Goal: Transaction & Acquisition: Purchase product/service

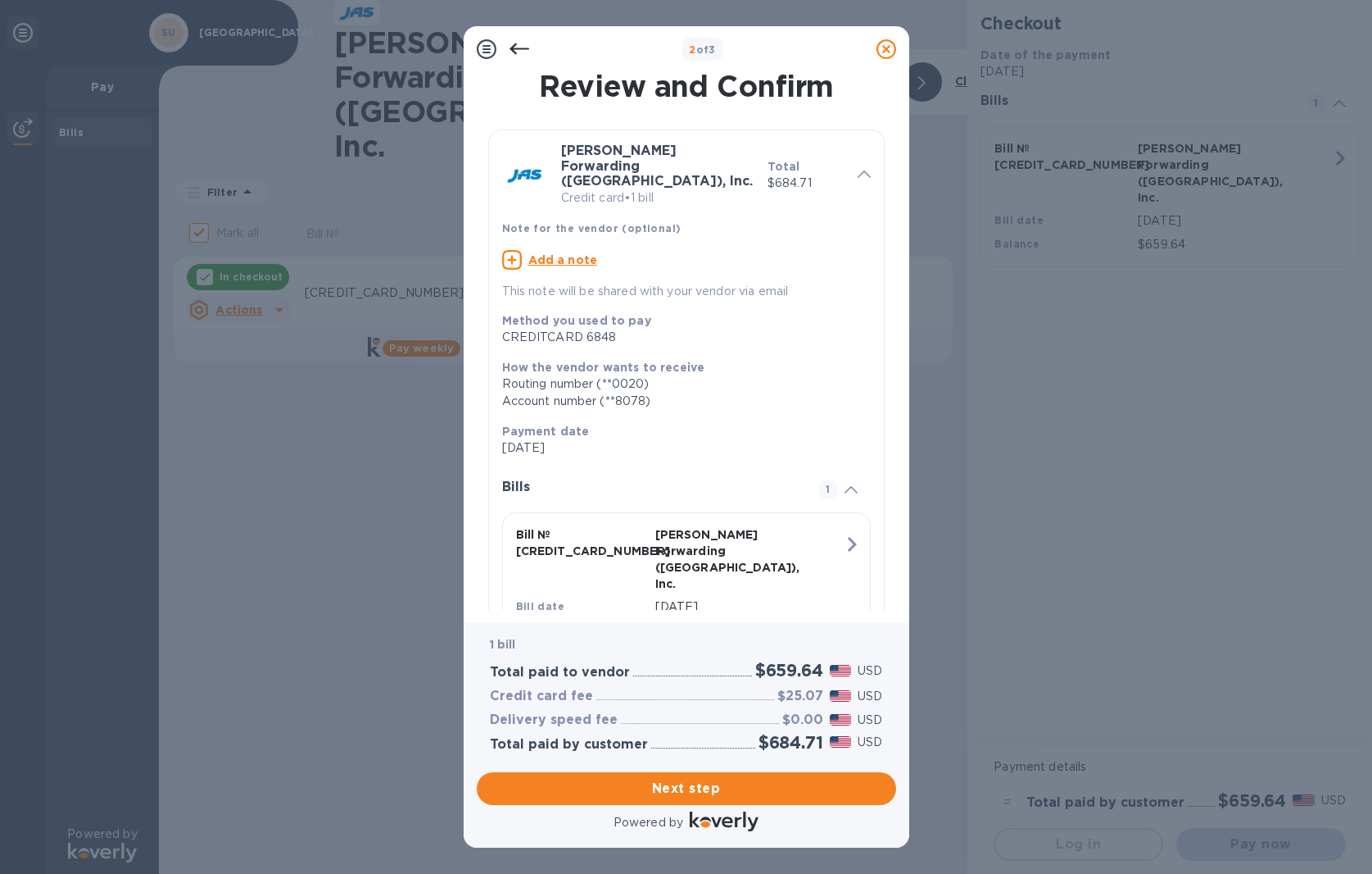
click at [581, 253] on u "Add a note" at bounding box center [563, 259] width 69 height 13
click at [570, 277] on p "This note will be shared with your vendor via email" at bounding box center [673, 286] width 343 height 19
click at [543, 254] on textarea at bounding box center [673, 261] width 343 height 14
click at [511, 254] on textarea at bounding box center [673, 261] width 343 height 14
paste textarea "[PERSON_NAME] INVOICE SFO503367475 $ 659.64"
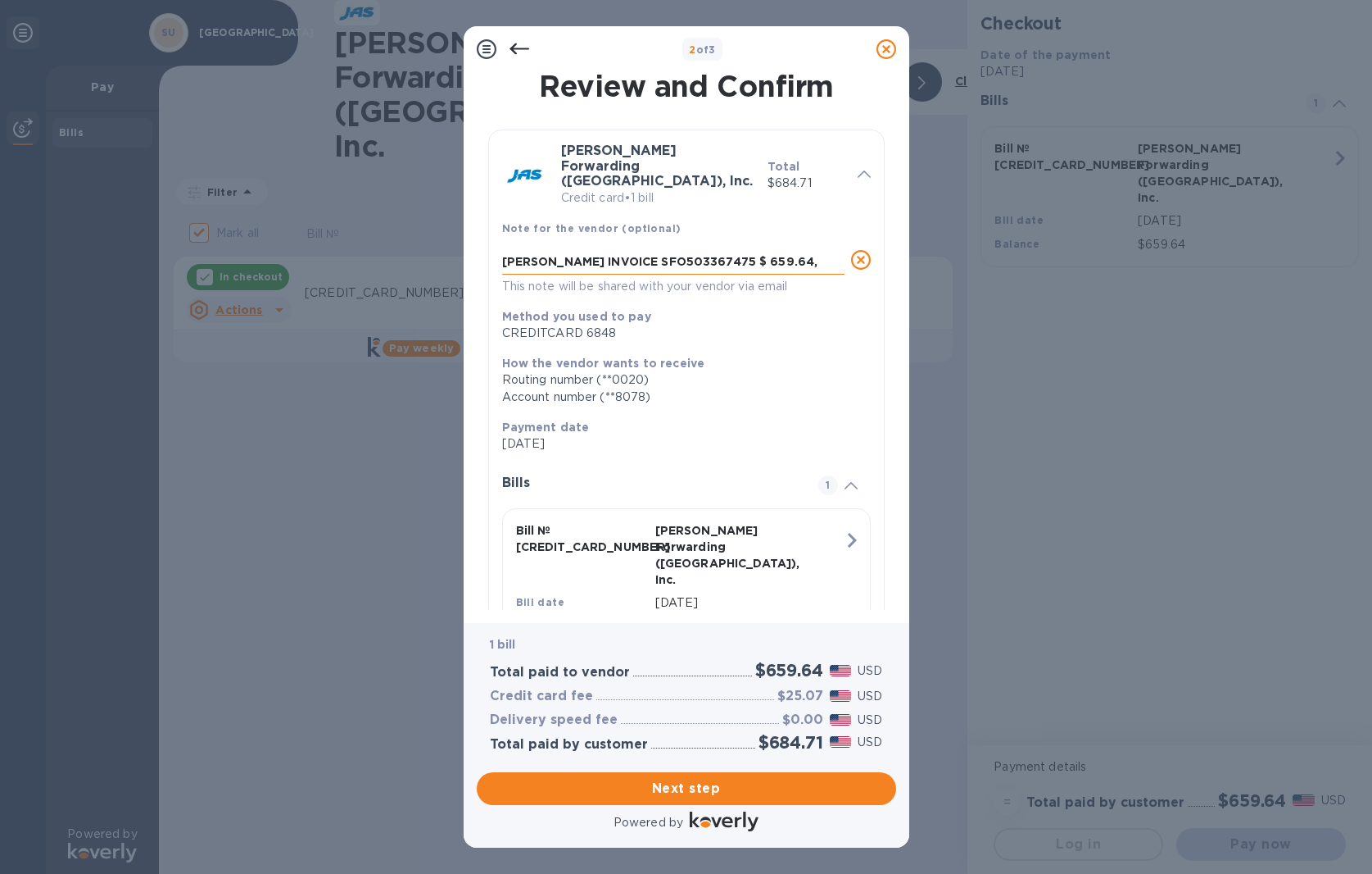
click at [768, 254] on textarea "[PERSON_NAME] INVOICE SFO503367475 $ 659.64, PO#" at bounding box center [673, 261] width 343 height 14
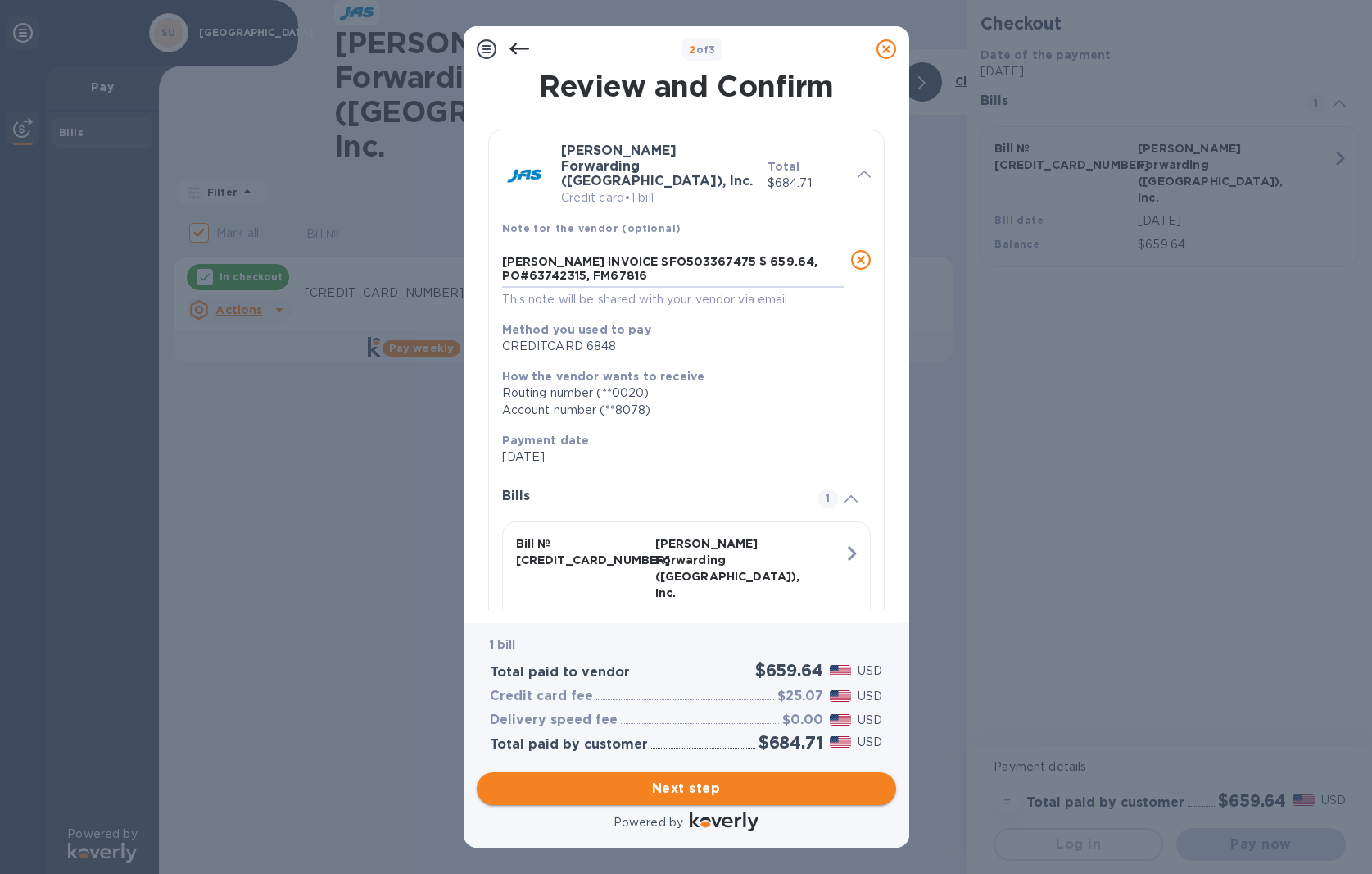
type textarea "[PERSON_NAME] INVOICE SFO503367475 $ 659.64, PO#63742315, FM67816"
click at [738, 778] on span "Next step" at bounding box center [687, 788] width 393 height 20
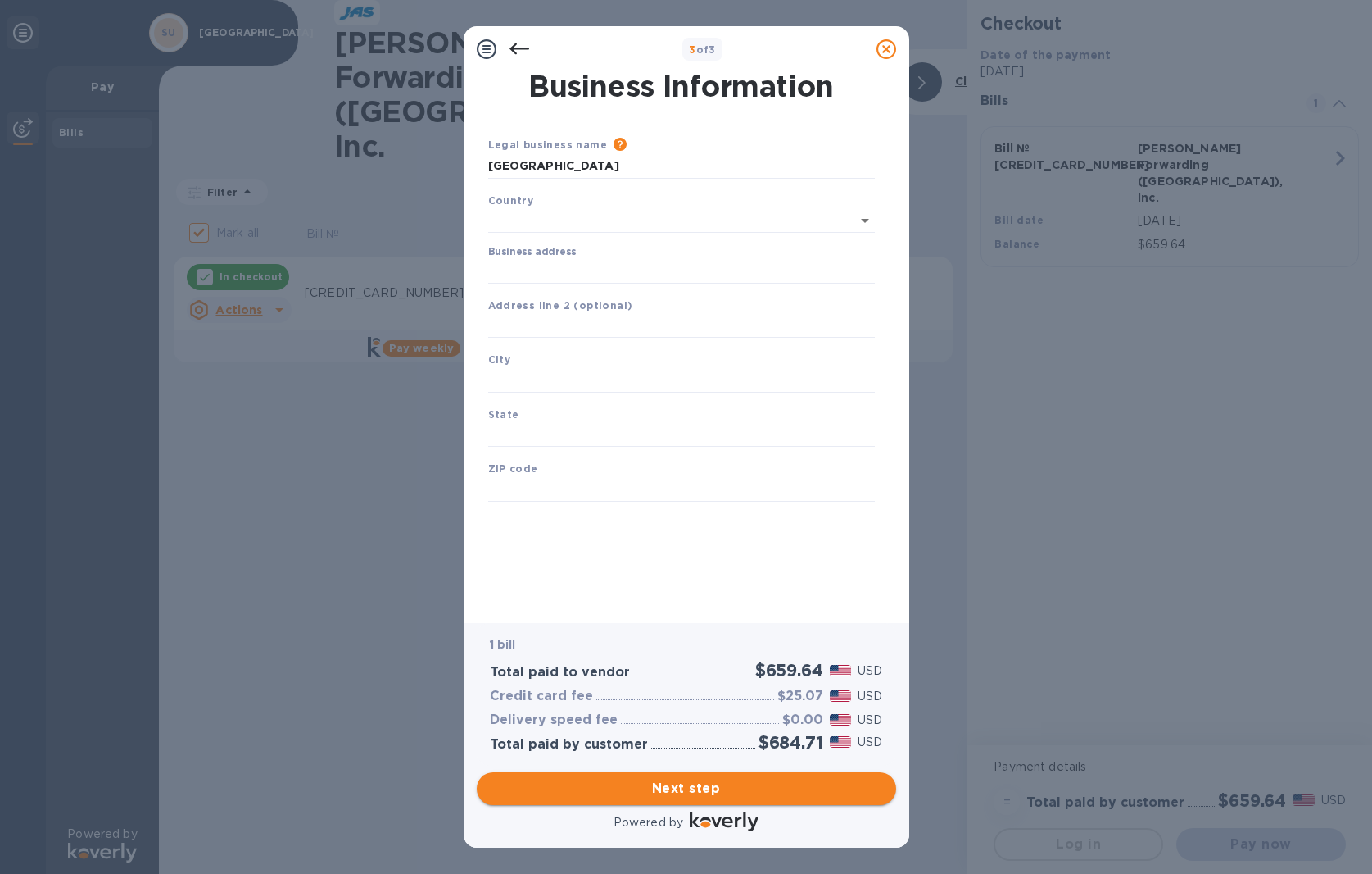
type input "[GEOGRAPHIC_DATA]"
click at [531, 265] on input "Business address" at bounding box center [681, 267] width 387 height 24
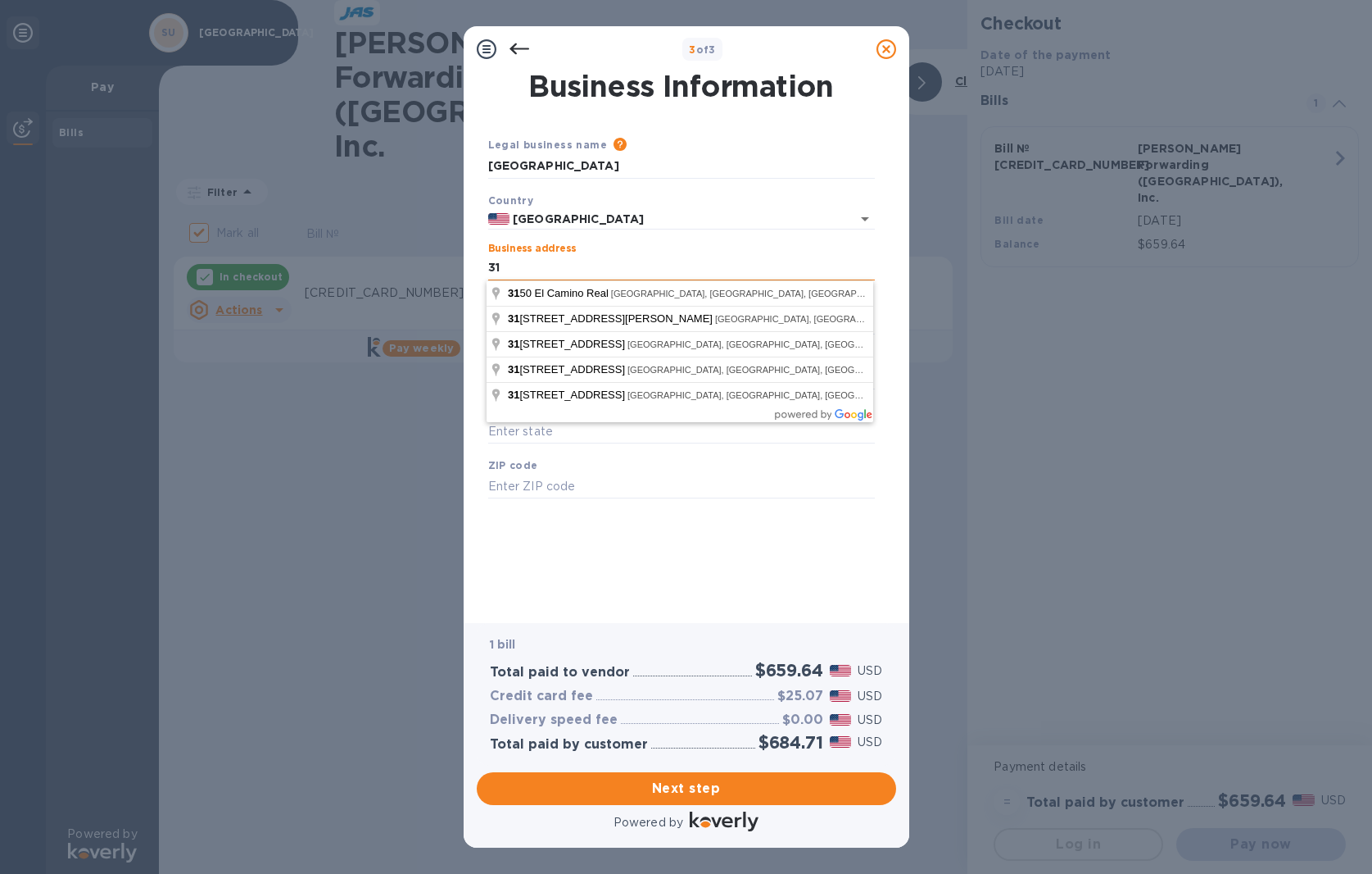
click at [607, 267] on input "31" at bounding box center [681, 267] width 387 height 24
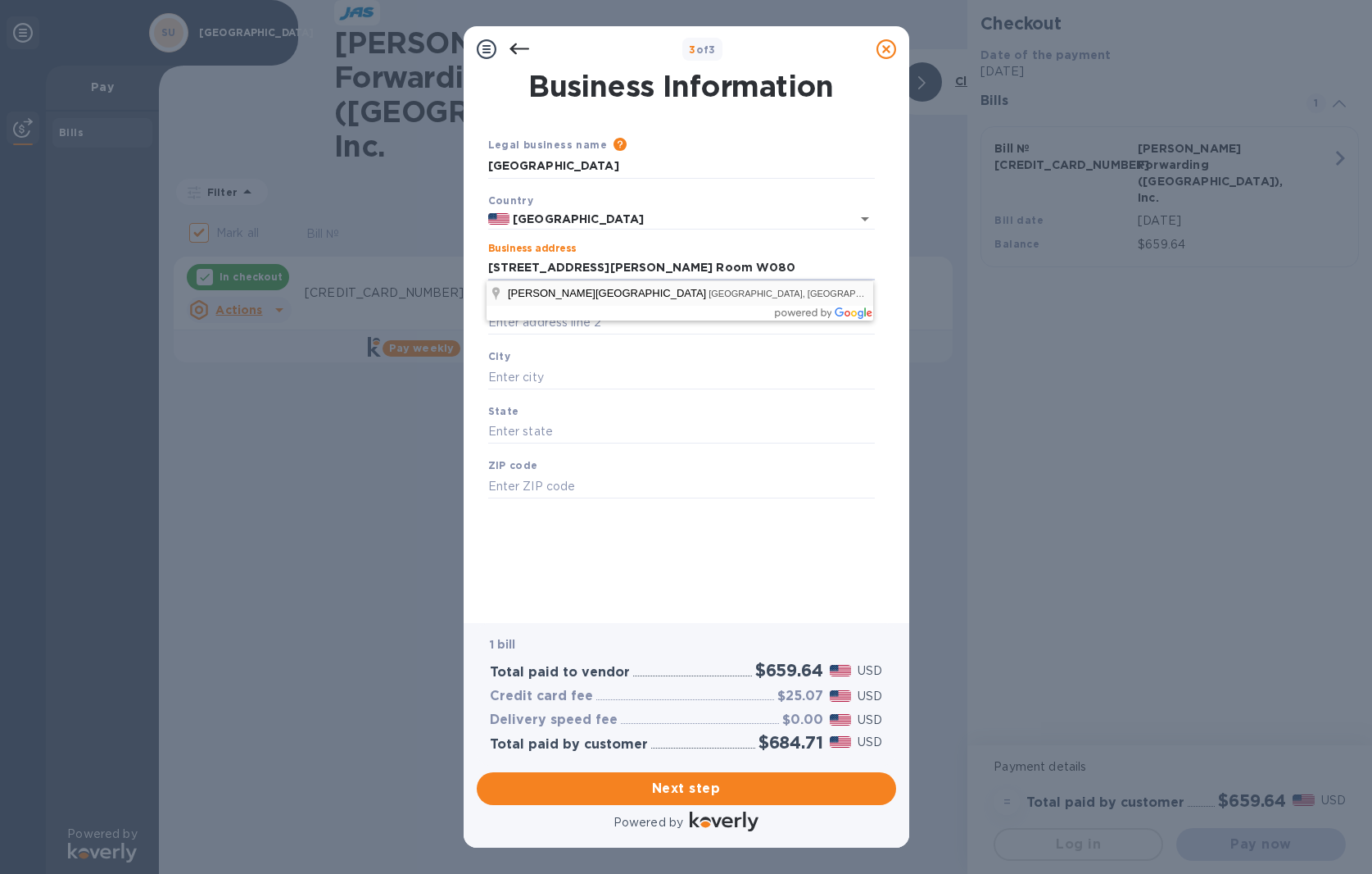
type input "[STREET_ADDRESS]"
type input "[GEOGRAPHIC_DATA]"
type input "CA"
type input "94305"
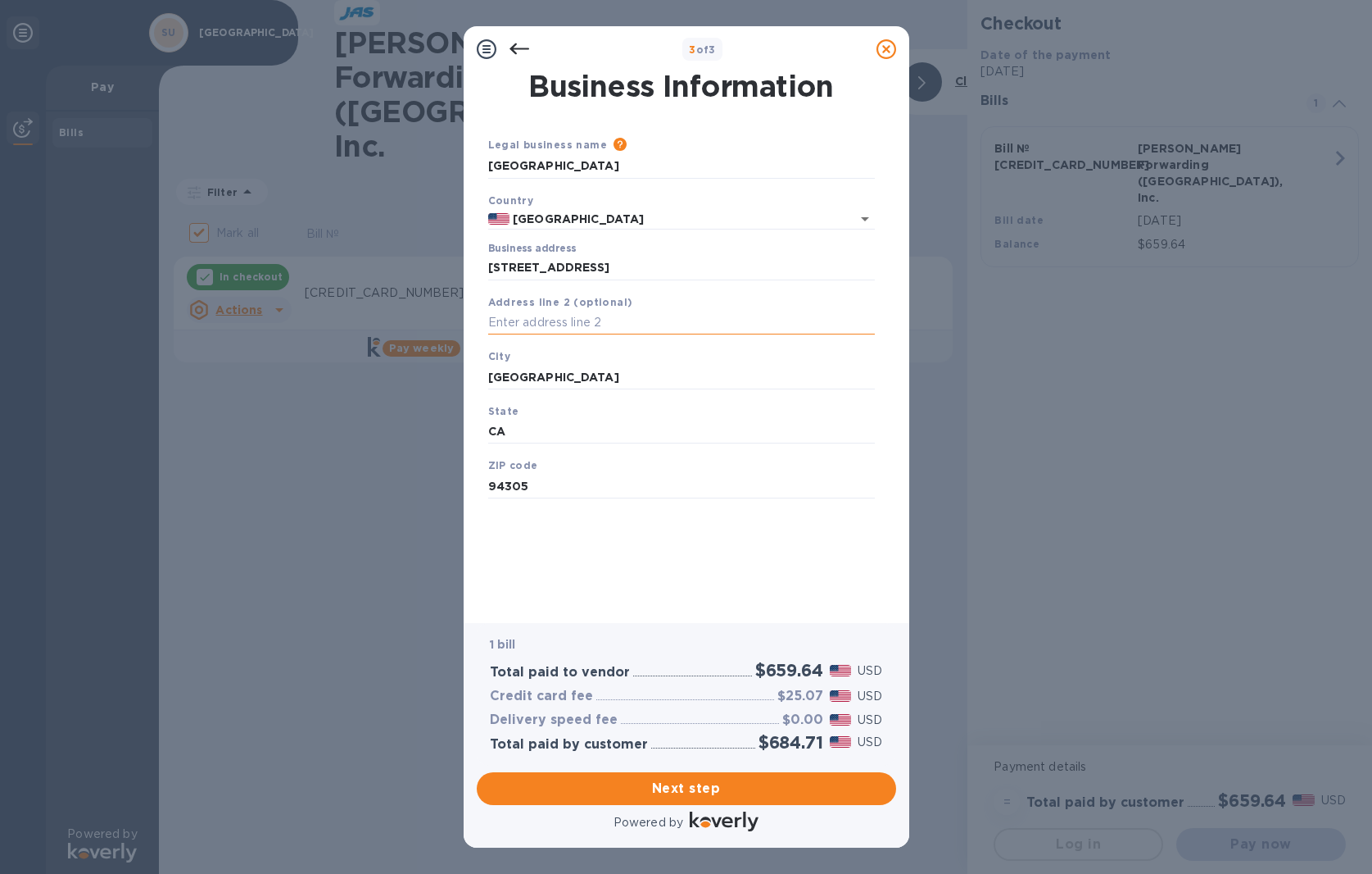
click at [534, 321] on input "text" at bounding box center [681, 322] width 387 height 24
type input "[PERSON_NAME][GEOGRAPHIC_DATA] W080"
click at [716, 778] on span "Next step" at bounding box center [687, 788] width 393 height 20
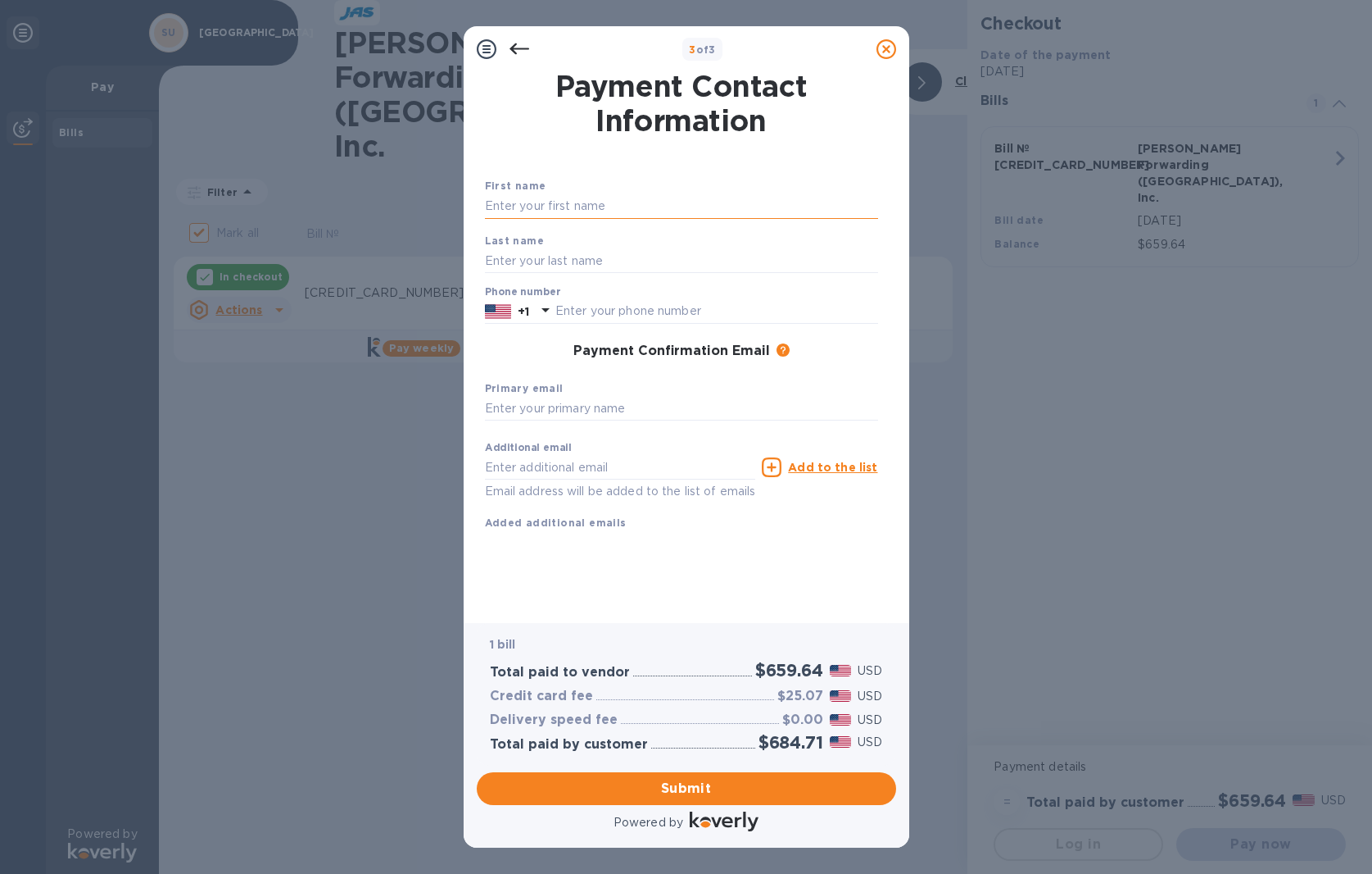
click at [521, 207] on input "text" at bounding box center [682, 206] width 393 height 24
type input "Tess"
click at [511, 257] on input "text" at bounding box center [682, 260] width 393 height 24
type input "Mezzetta"
click at [601, 313] on input "text" at bounding box center [717, 311] width 323 height 24
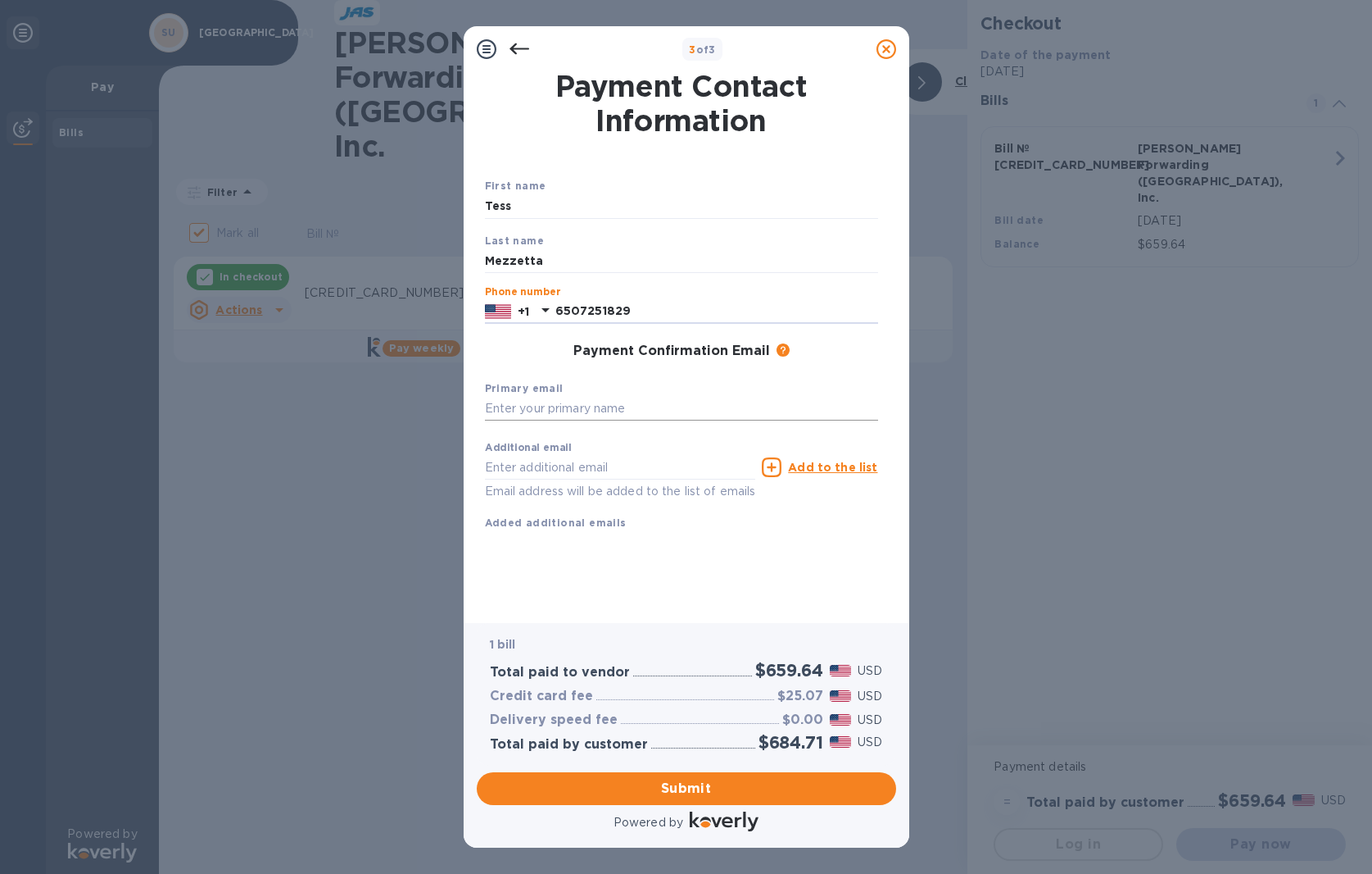
type input "6507251829"
click at [526, 415] on input "text" at bounding box center [682, 408] width 393 height 24
type input "[EMAIL_ADDRESS][DOMAIN_NAME]"
click at [513, 470] on input "text" at bounding box center [620, 467] width 271 height 24
type input "[EMAIL_ADDRESS][DOMAIN_NAME]"
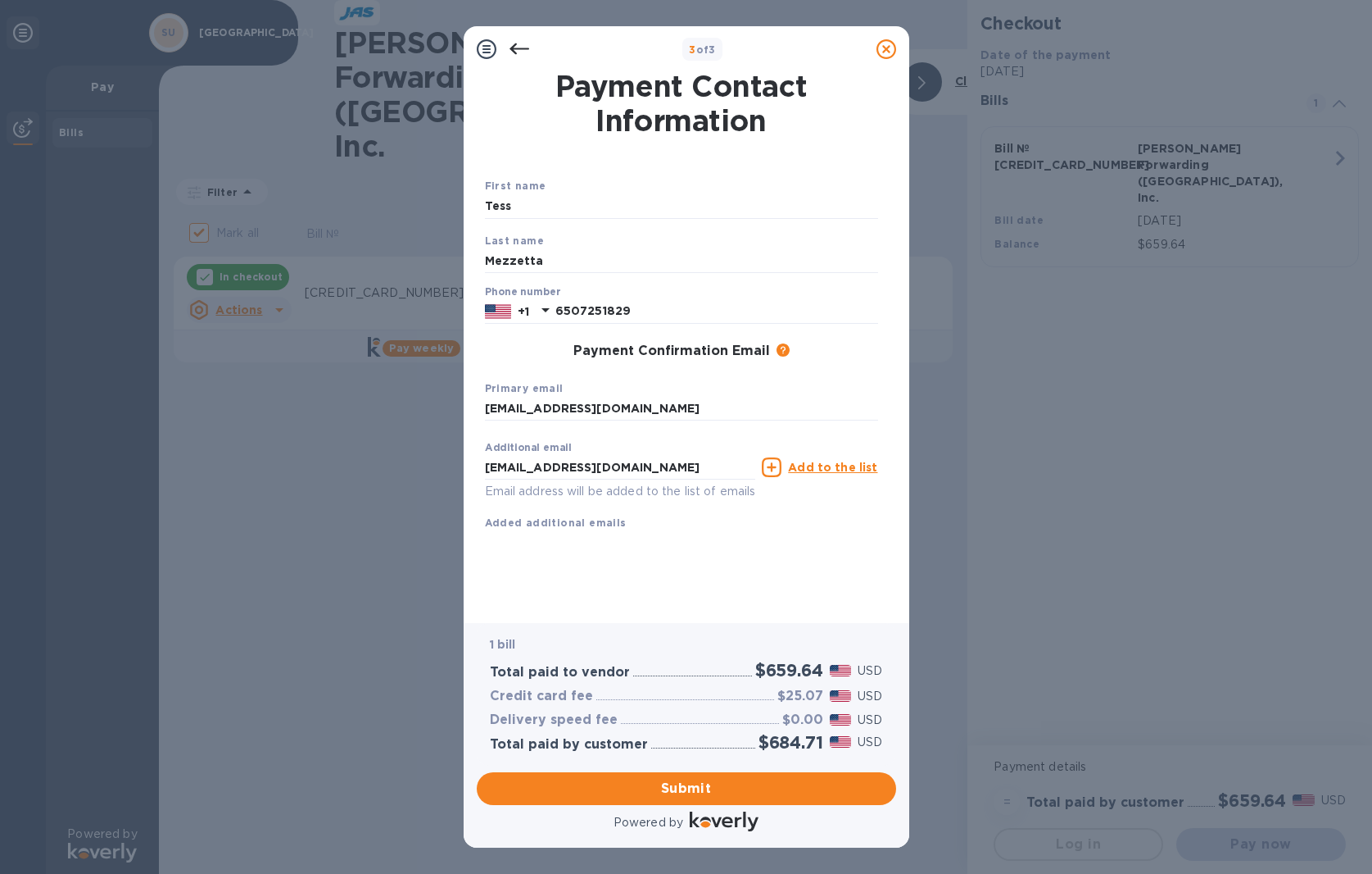
click at [773, 466] on icon at bounding box center [772, 467] width 20 height 20
click at [513, 467] on input "text" at bounding box center [620, 467] width 271 height 24
type input "[EMAIL_ADDRESS][DOMAIN_NAME]"
click at [706, 565] on div "Additional email [EMAIL_ADDRESS][DOMAIN_NAME] Email address will be added to th…" at bounding box center [681, 498] width 406 height 144
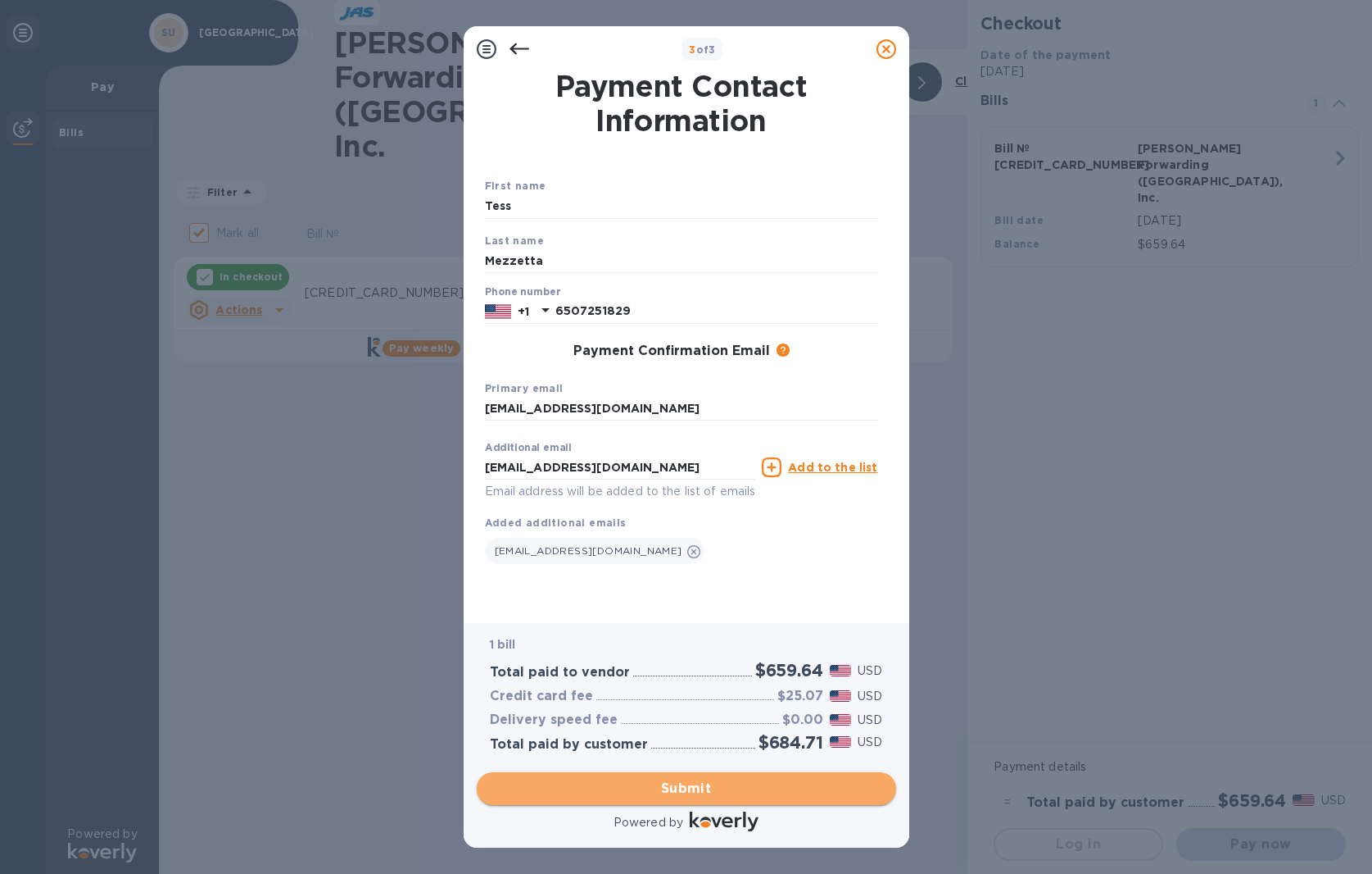
click at [692, 793] on span "Submit" at bounding box center [687, 788] width 393 height 20
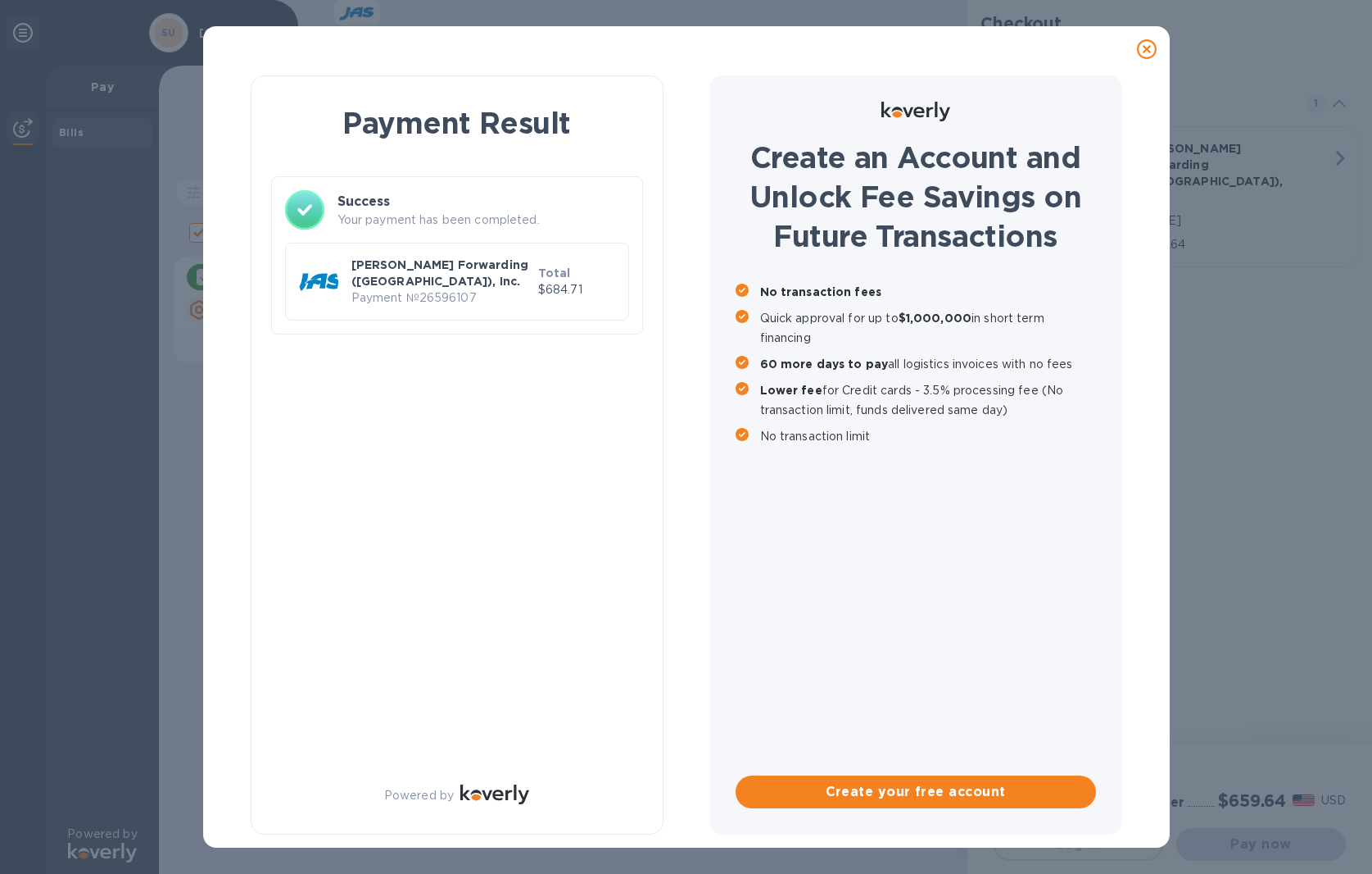
checkbox input "false"
click at [495, 291] on p "Payment № 26596107" at bounding box center [441, 299] width 180 height 18
click at [428, 274] on p "[PERSON_NAME] Forwarding ([GEOGRAPHIC_DATA]), Inc." at bounding box center [441, 272] width 180 height 32
click at [567, 289] on p "$684.71" at bounding box center [576, 290] width 77 height 18
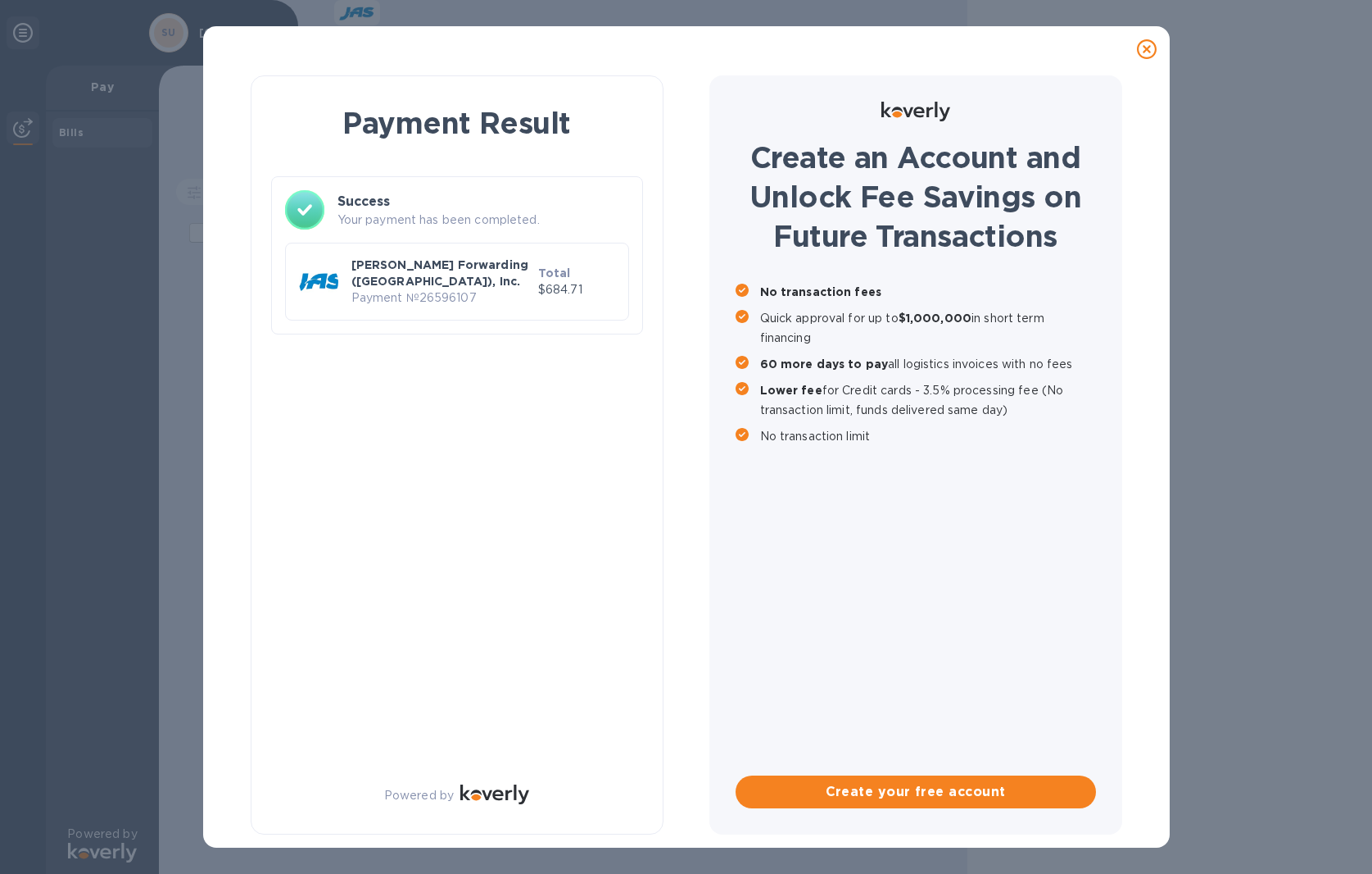
click at [472, 391] on div "Payment Result Success Your payment has been completed. [PERSON_NAME] Forwardin…" at bounding box center [457, 454] width 413 height 759
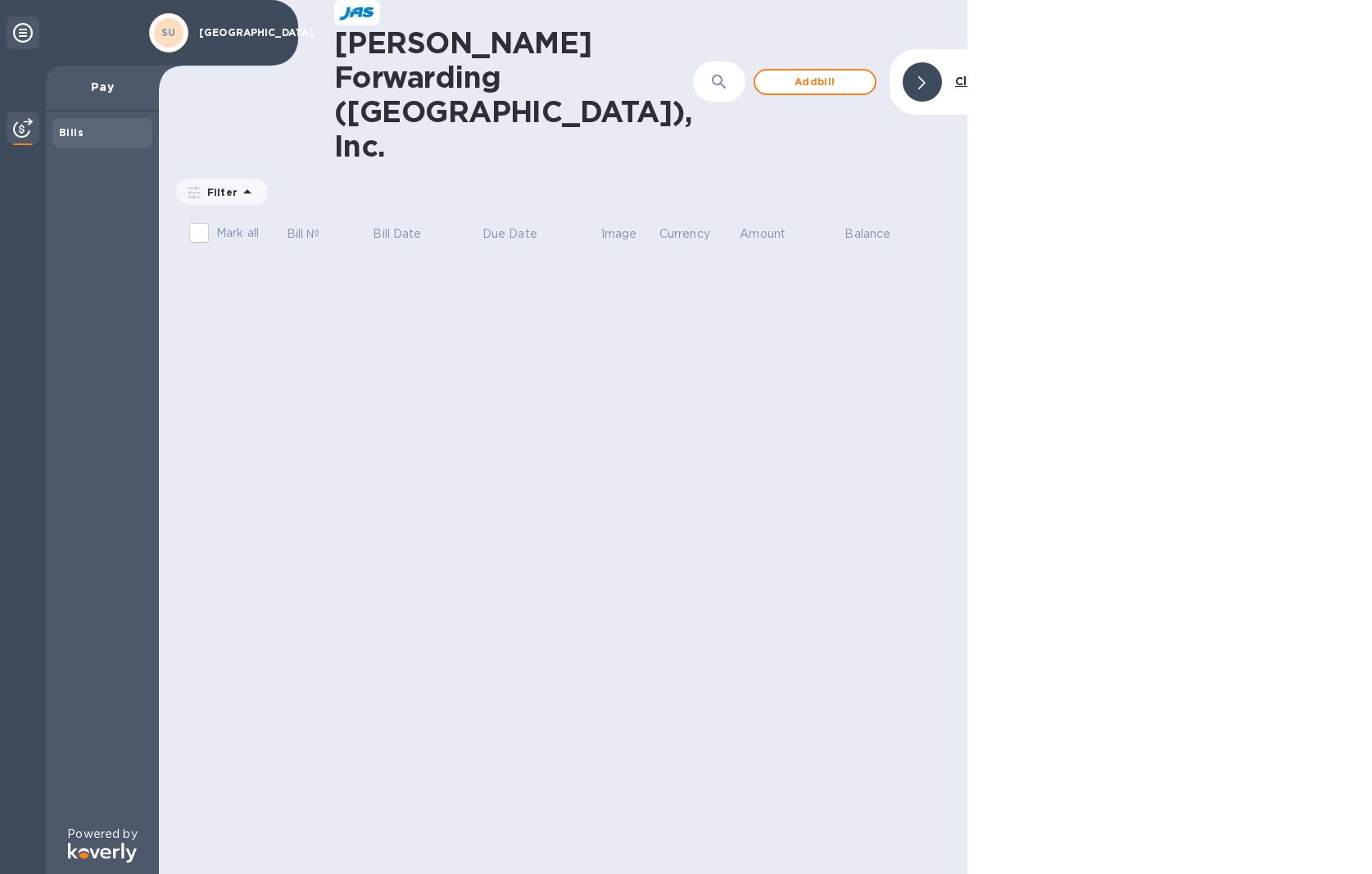
click at [27, 32] on icon at bounding box center [23, 32] width 20 height 20
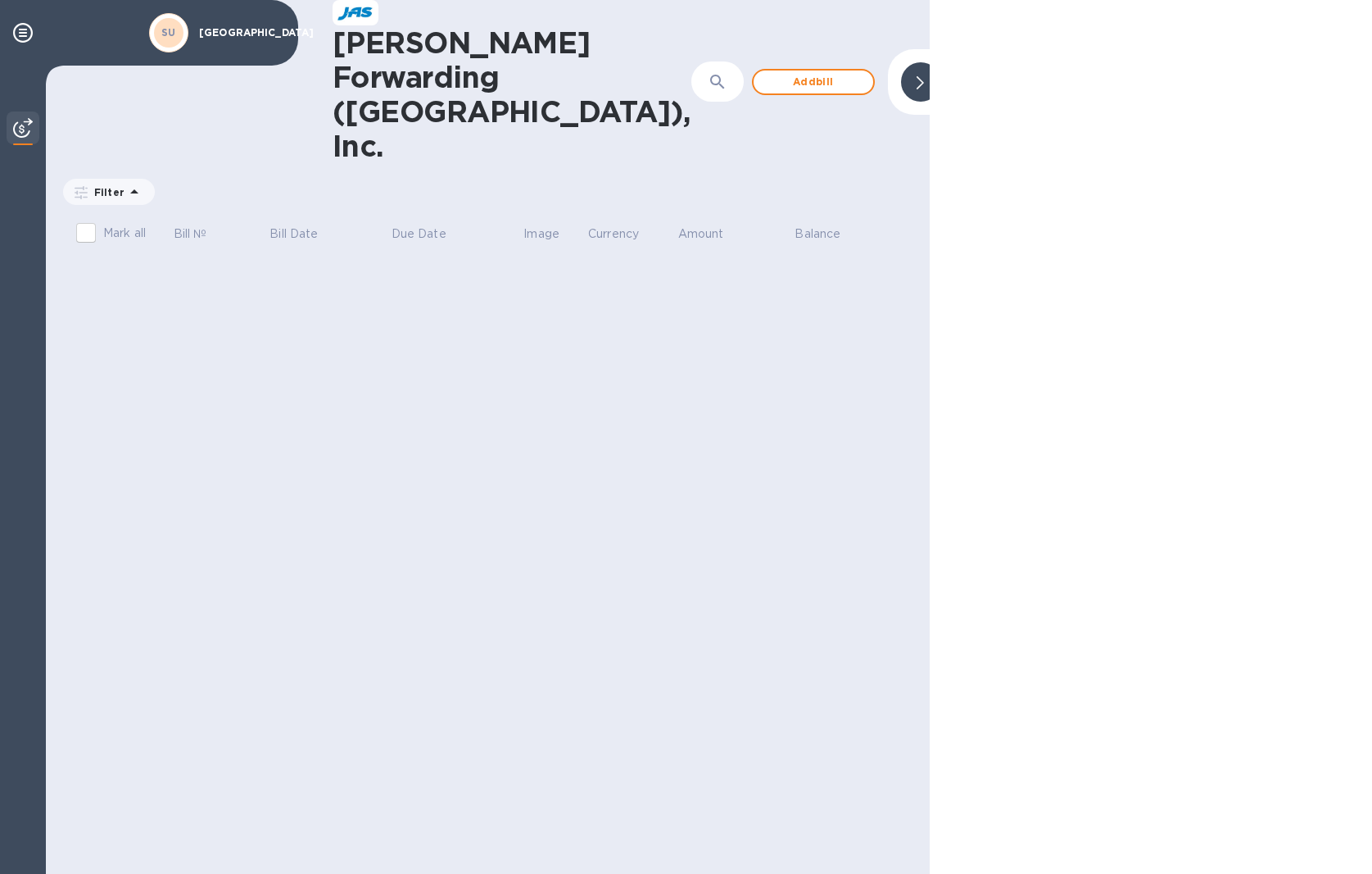
click at [558, 225] on p "Image" at bounding box center [541, 234] width 36 height 18
